Goal: Task Accomplishment & Management: Use online tool/utility

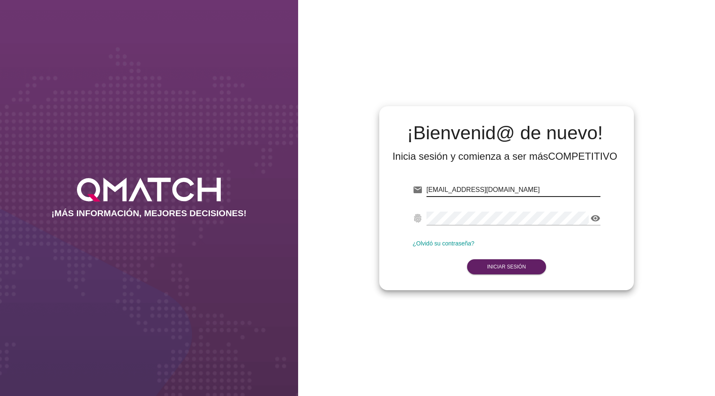
click at [474, 190] on input "[EMAIL_ADDRESS][DOMAIN_NAME]" at bounding box center [514, 189] width 174 height 13
type input "[EMAIL_ADDRESS][DOMAIN_NAME]"
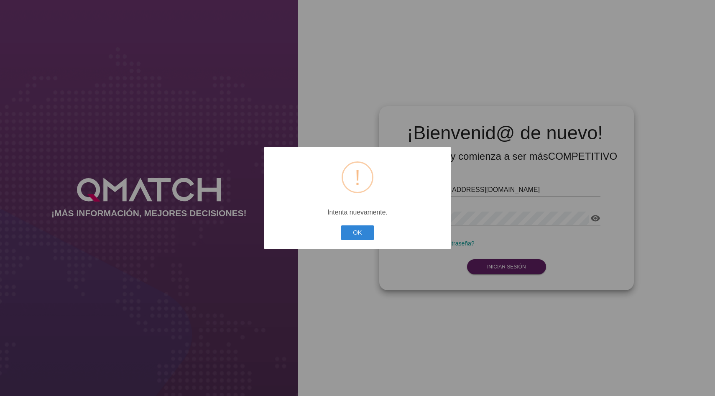
click at [341, 226] on button "OK" at bounding box center [358, 233] width 34 height 15
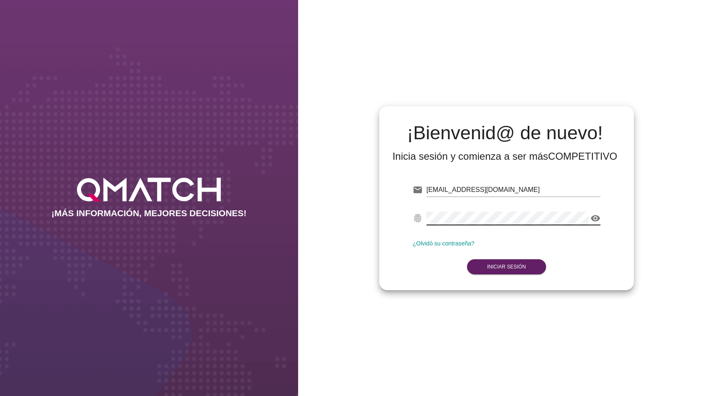
click at [593, 213] on div "visibility" at bounding box center [514, 218] width 174 height 13
click at [593, 216] on icon "visibility" at bounding box center [596, 218] width 10 height 10
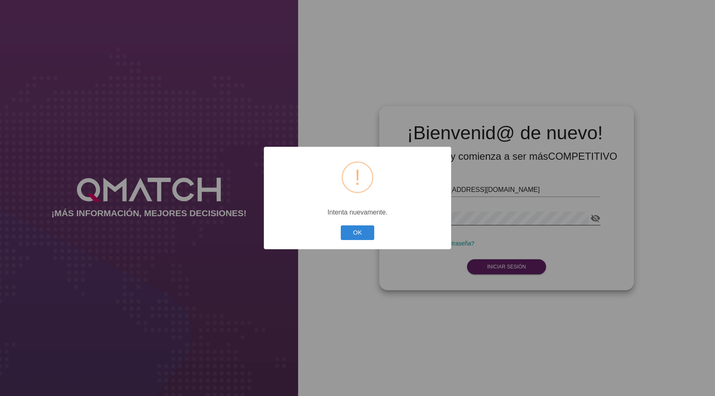
click at [337, 241] on div "? ! i × Intenta nuevamente. OK Cancel" at bounding box center [357, 198] width 187 height 103
click at [360, 240] on button "OK" at bounding box center [358, 233] width 34 height 15
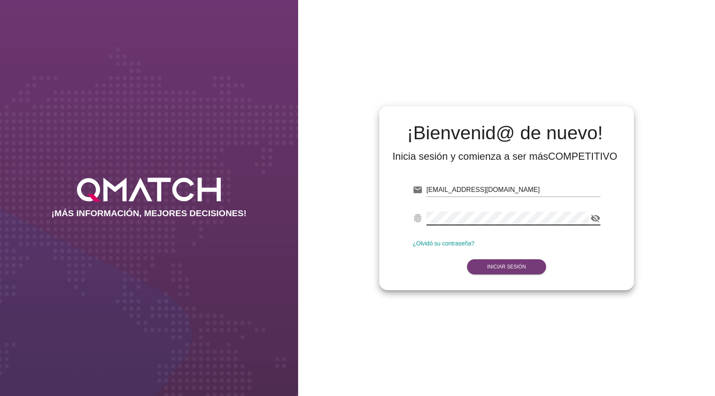
click at [501, 262] on button "Iniciar Sesión" at bounding box center [506, 266] width 79 height 15
